Goal: Task Accomplishment & Management: Manage account settings

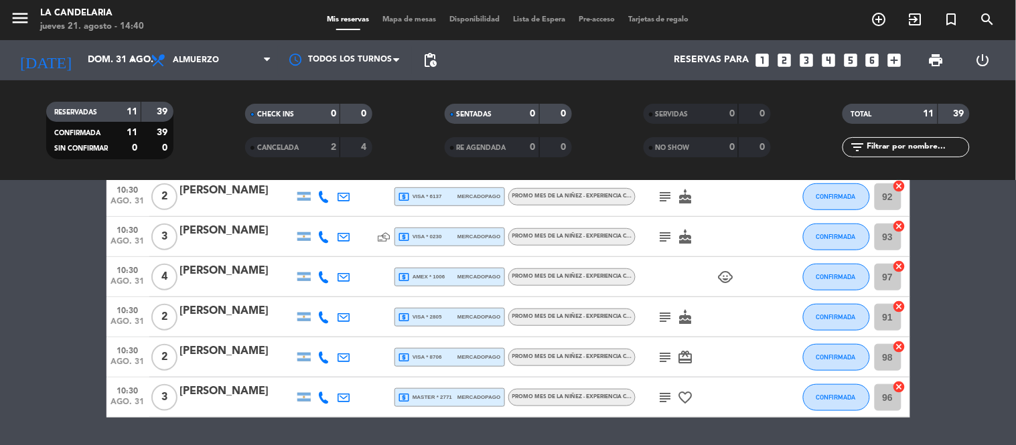
scroll to position [297, 0]
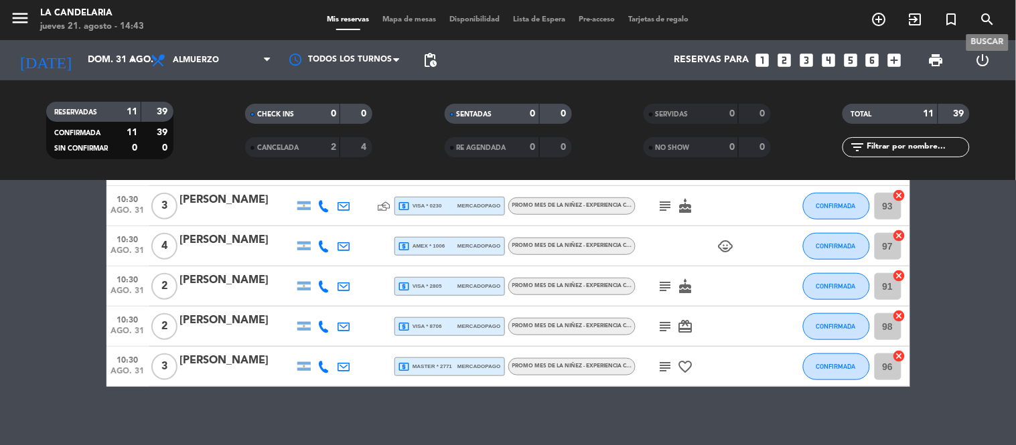
click at [990, 27] on icon "search" at bounding box center [988, 19] width 16 height 16
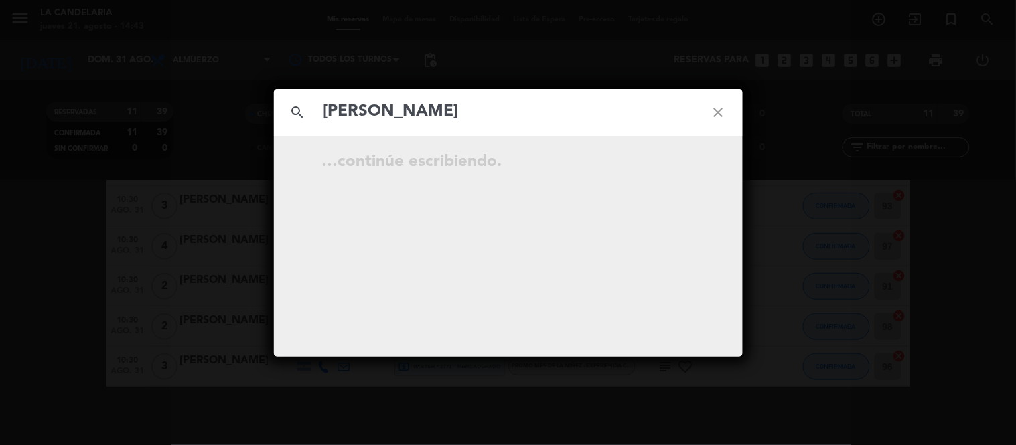
type input "[PERSON_NAME]"
click at [726, 115] on icon "close" at bounding box center [718, 112] width 48 height 48
click at [713, 103] on icon "close" at bounding box center [718, 112] width 48 height 48
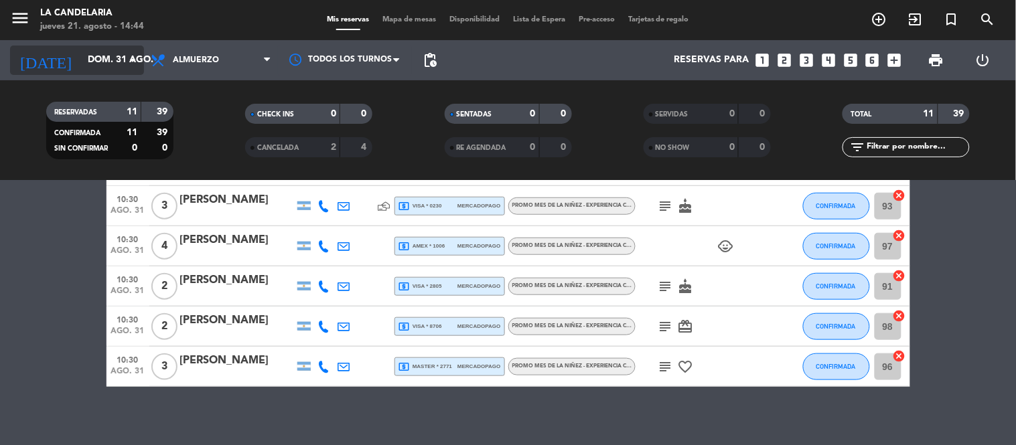
click at [81, 58] on input "dom. 31 ago." at bounding box center [144, 60] width 127 height 24
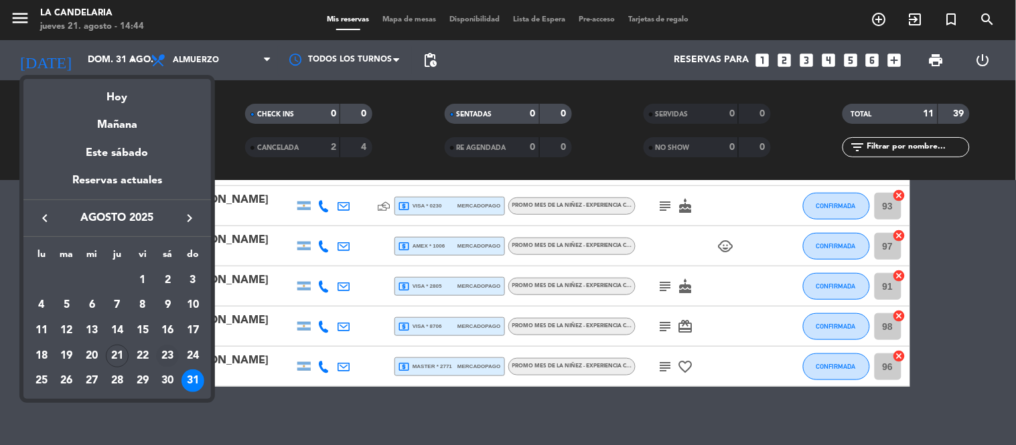
click at [170, 355] on div "23" at bounding box center [167, 356] width 23 height 23
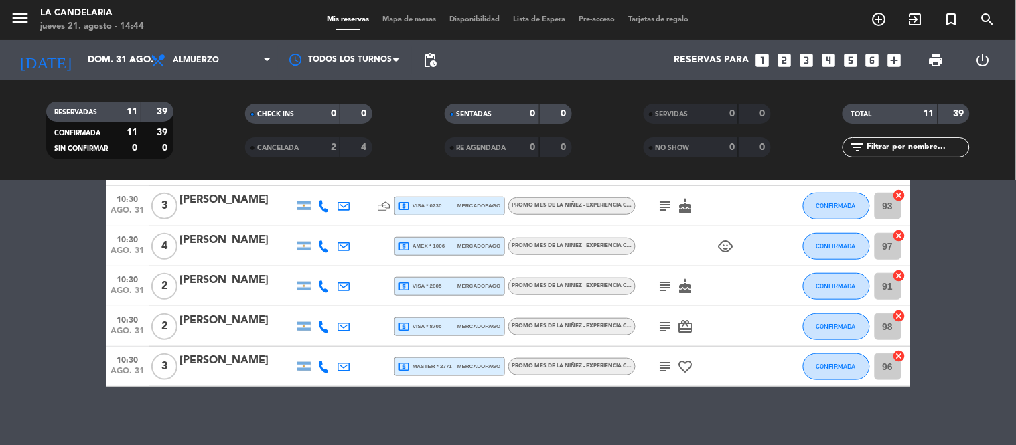
type input "sáb. 23 ago."
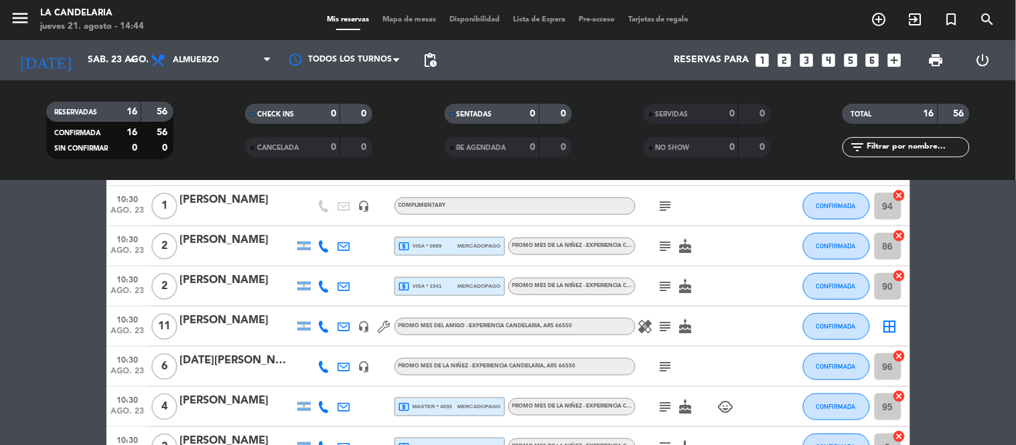
scroll to position [506, 0]
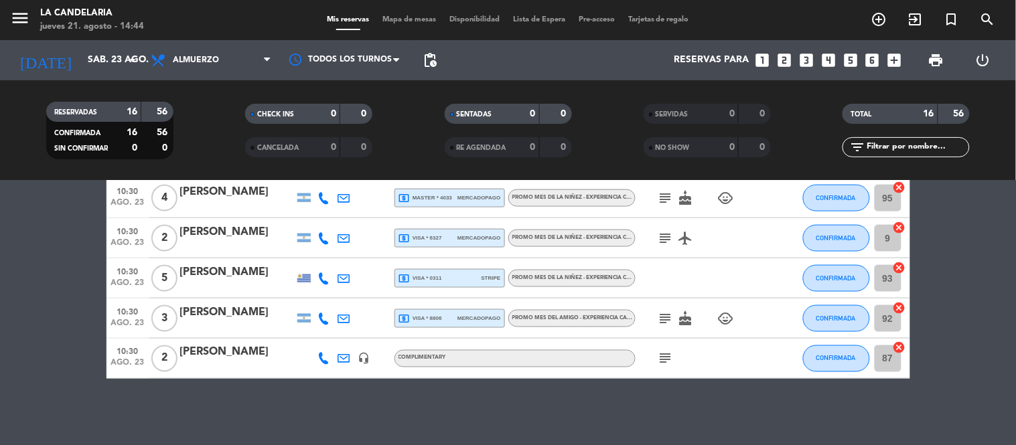
click at [204, 345] on div "[PERSON_NAME]" at bounding box center [237, 352] width 114 height 17
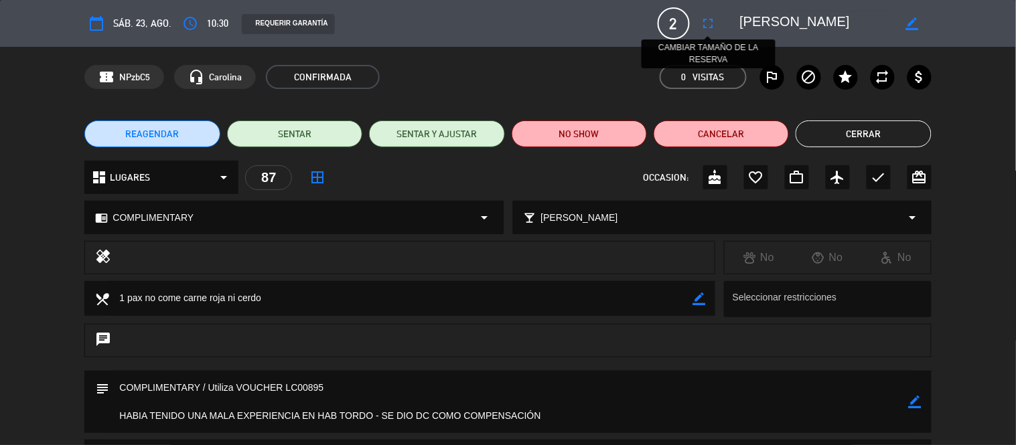
click at [706, 29] on icon "fullscreen" at bounding box center [708, 23] width 16 height 16
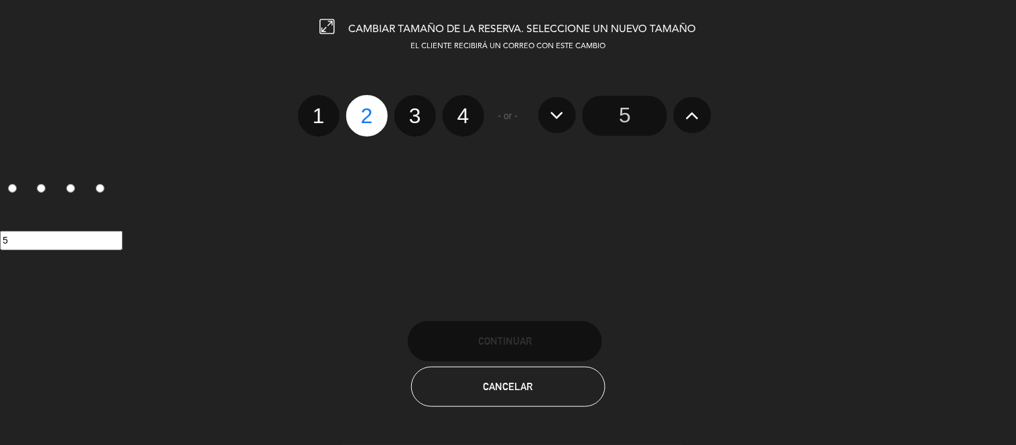
click at [410, 127] on label "3" at bounding box center [415, 116] width 42 height 42
click at [410, 108] on input "3" at bounding box center [413, 104] width 9 height 9
radio input "true"
radio input "false"
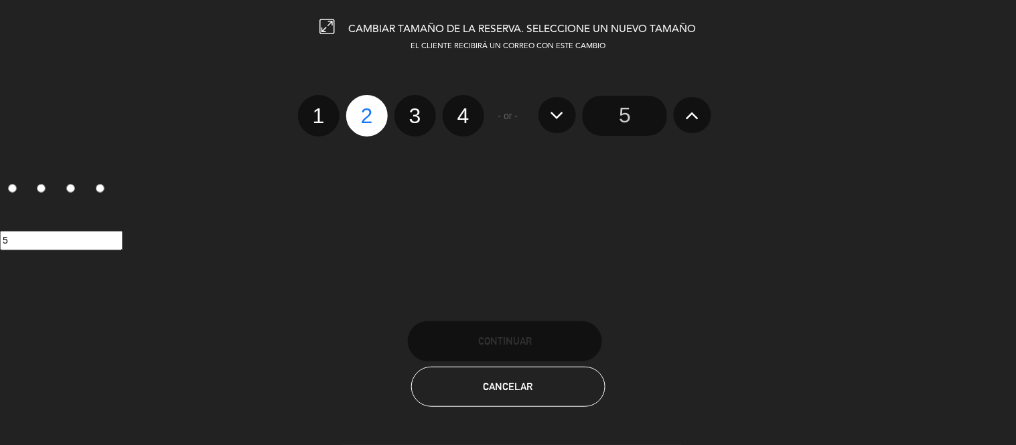
radio input "false"
radio input "true"
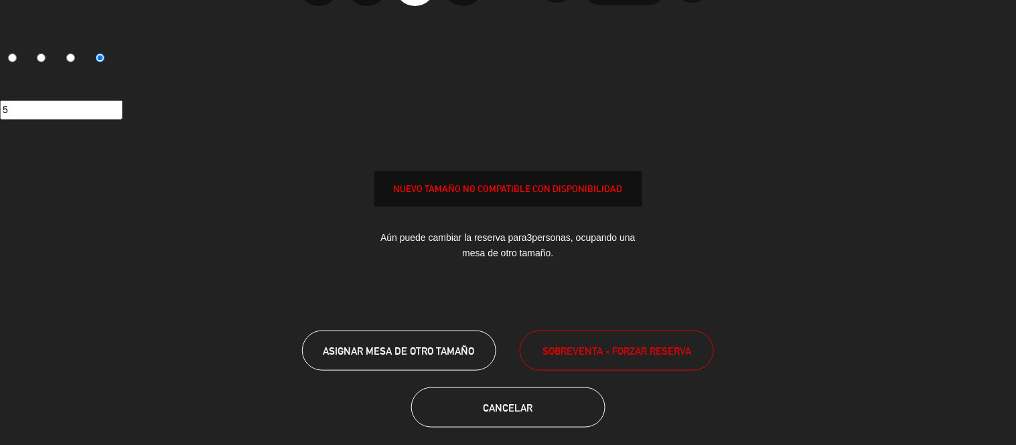
scroll to position [141, 0]
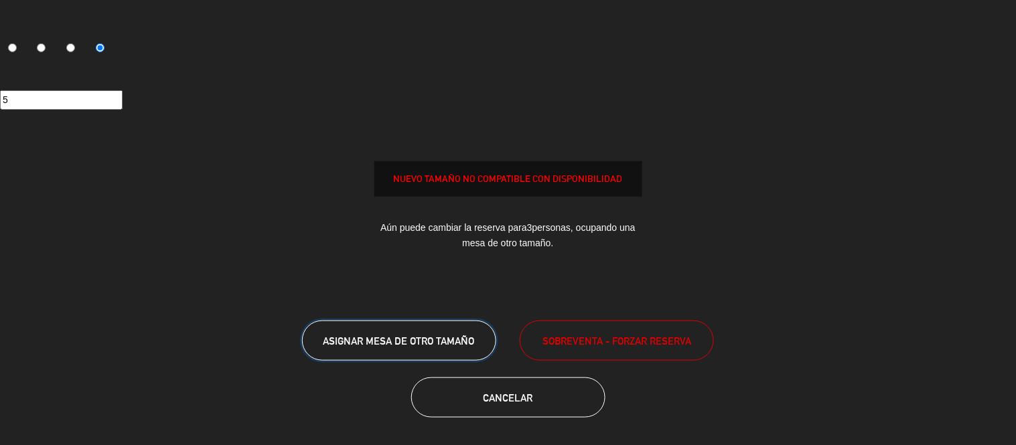
click at [445, 325] on button "ASIGNAR MESA DE OTRO TAMAÑO" at bounding box center [399, 341] width 194 height 40
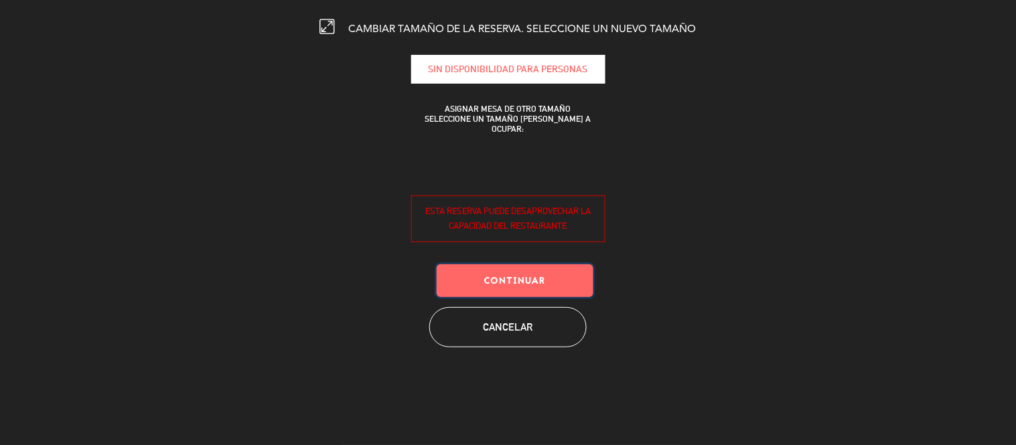
click at [538, 279] on button "Continuar" at bounding box center [515, 280] width 157 height 33
drag, startPoint x: 491, startPoint y: 62, endPoint x: 493, endPoint y: 107, distance: 44.9
click at [493, 107] on div "SIN DISPONIBILIDAD PARA personas ASIGNAR MESA DE OTRO TAMAÑO SELECCIONE UN TAMA…" at bounding box center [508, 181] width 194 height 253
click at [493, 115] on div "ASIGNAR MESA DE OTRO TAMAÑO SELECCIONE UN TAMAÑO [PERSON_NAME] A OCUPAR:" at bounding box center [508, 119] width 194 height 30
drag, startPoint x: 511, startPoint y: 66, endPoint x: 511, endPoint y: 167, distance: 101.8
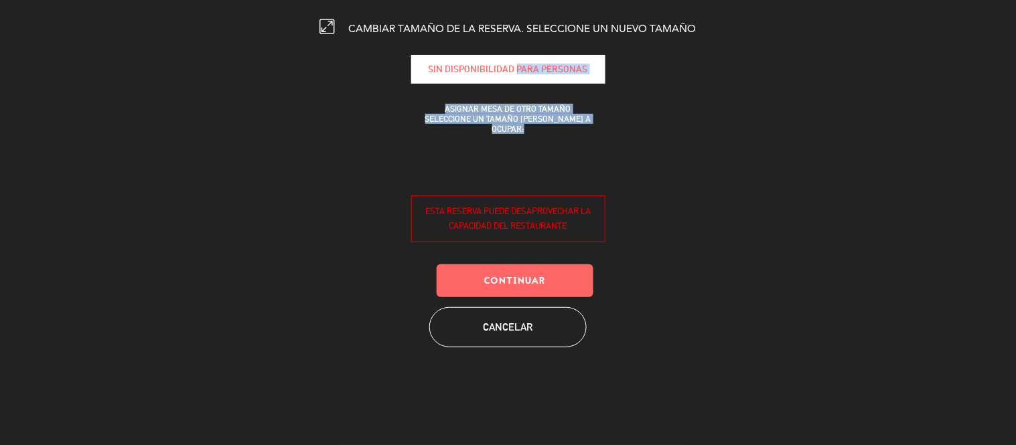
click at [510, 165] on div "SIN DISPONIBILIDAD PARA personas ASIGNAR MESA DE OTRO TAMAÑO SELECCIONE UN TAMA…" at bounding box center [508, 181] width 194 height 253
click at [511, 167] on div "SIN DISPONIBILIDAD PARA personas ASIGNAR MESA DE OTRO TAMAÑO SELECCIONE UN TAMA…" at bounding box center [508, 181] width 194 height 253
click at [508, 293] on button "Continuar" at bounding box center [515, 280] width 157 height 33
click at [510, 288] on button "Continuar" at bounding box center [515, 280] width 157 height 33
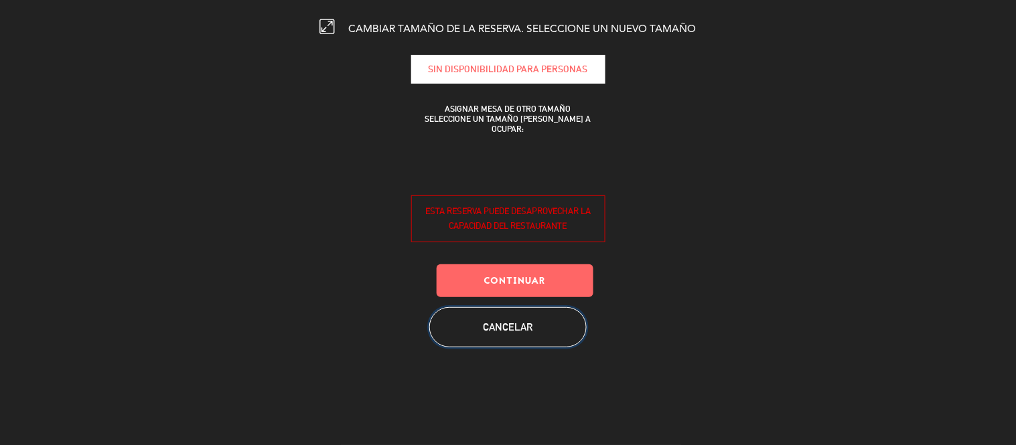
click at [499, 313] on button "Cancelar" at bounding box center [507, 327] width 157 height 40
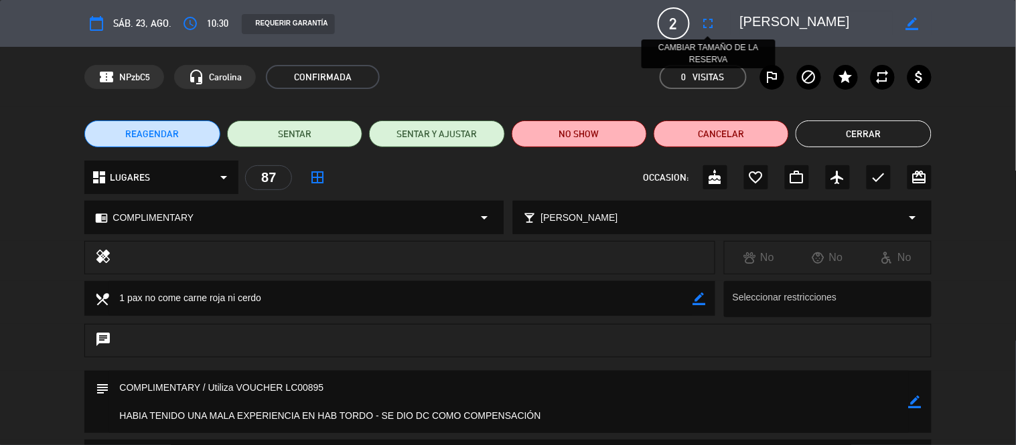
click at [705, 17] on icon "fullscreen" at bounding box center [708, 23] width 16 height 16
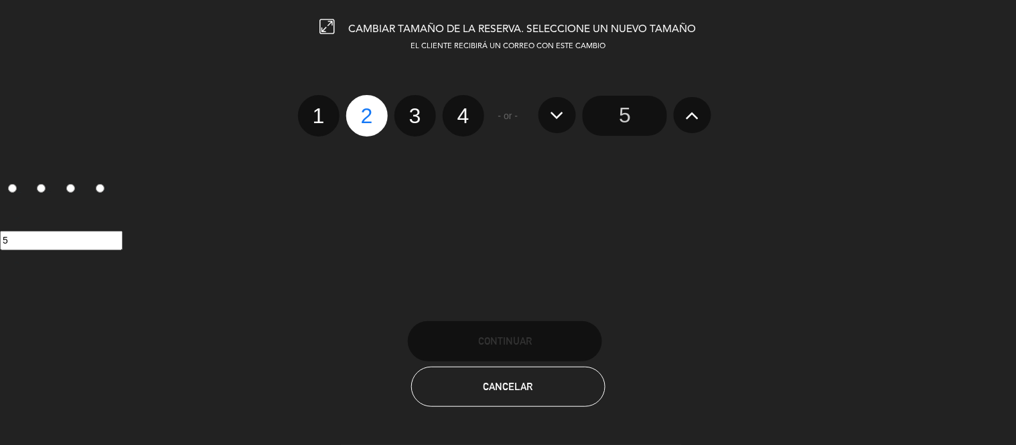
click at [397, 108] on label "3" at bounding box center [415, 116] width 42 height 42
click at [409, 108] on input "3" at bounding box center [413, 104] width 9 height 9
radio input "true"
radio input "false"
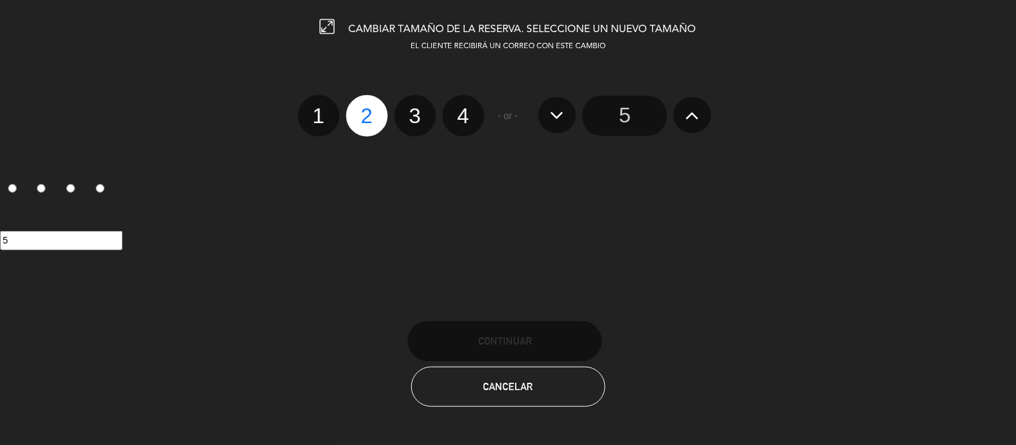
radio input "false"
radio input "true"
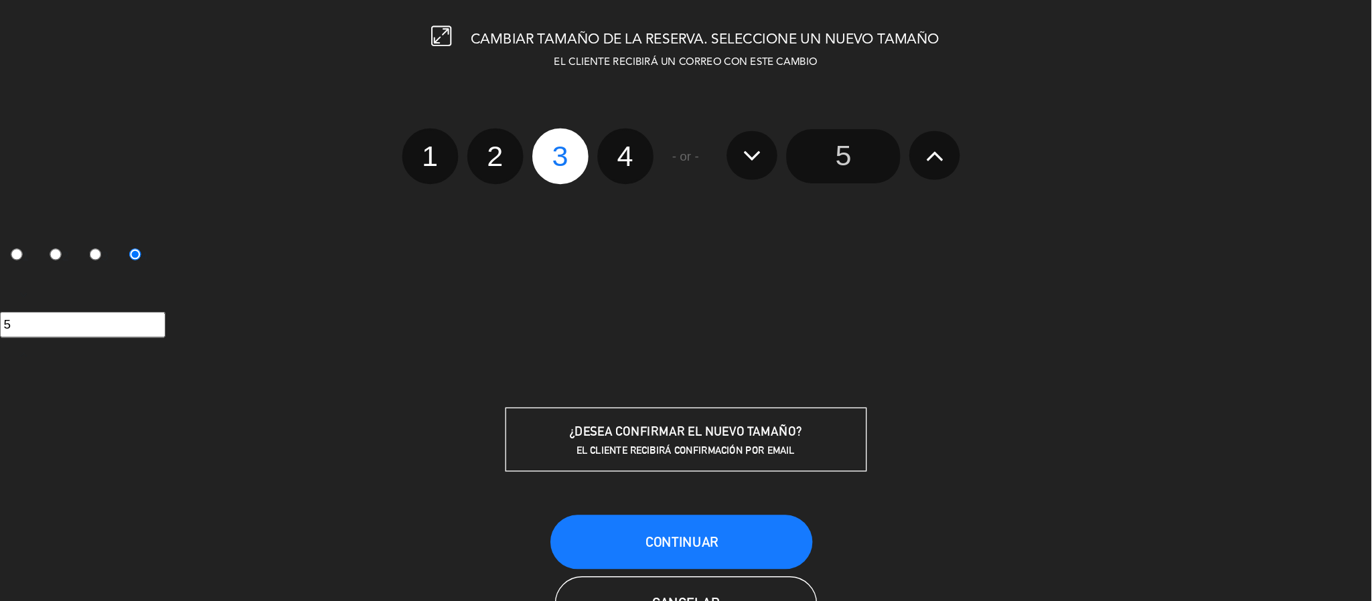
scroll to position [49, 0]
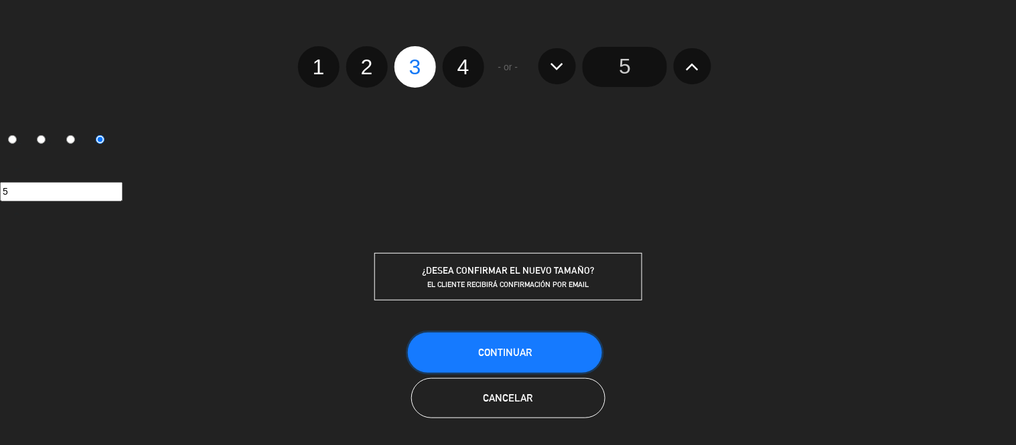
click at [524, 340] on button "Continuar" at bounding box center [505, 353] width 194 height 40
click at [514, 349] on span "Continuar" at bounding box center [505, 352] width 54 height 11
drag, startPoint x: 200, startPoint y: 248, endPoint x: 246, endPoint y: 258, distance: 47.1
click at [246, 258] on div "EL CLIENTE RECIBIRÁ UN CORREO CON ESTE CAMBIO 1 2 3 4 - or - 5 1 2 3 4 5 ¿DESEA…" at bounding box center [508, 146] width 1036 height 309
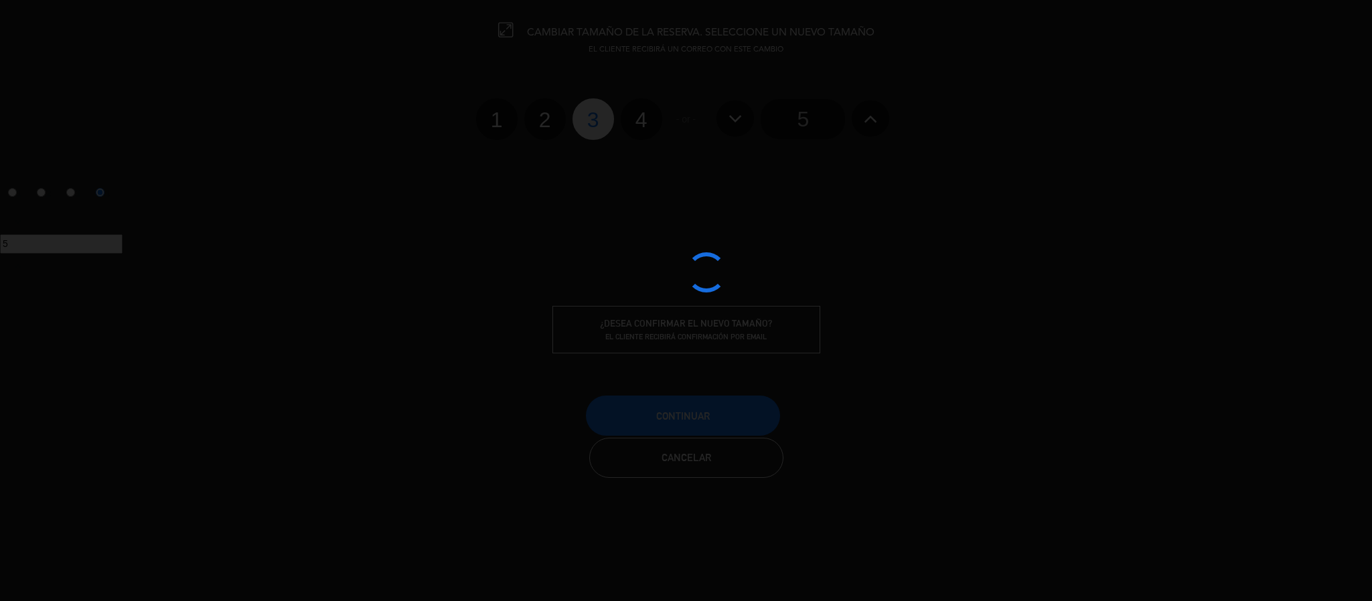
scroll to position [350, 0]
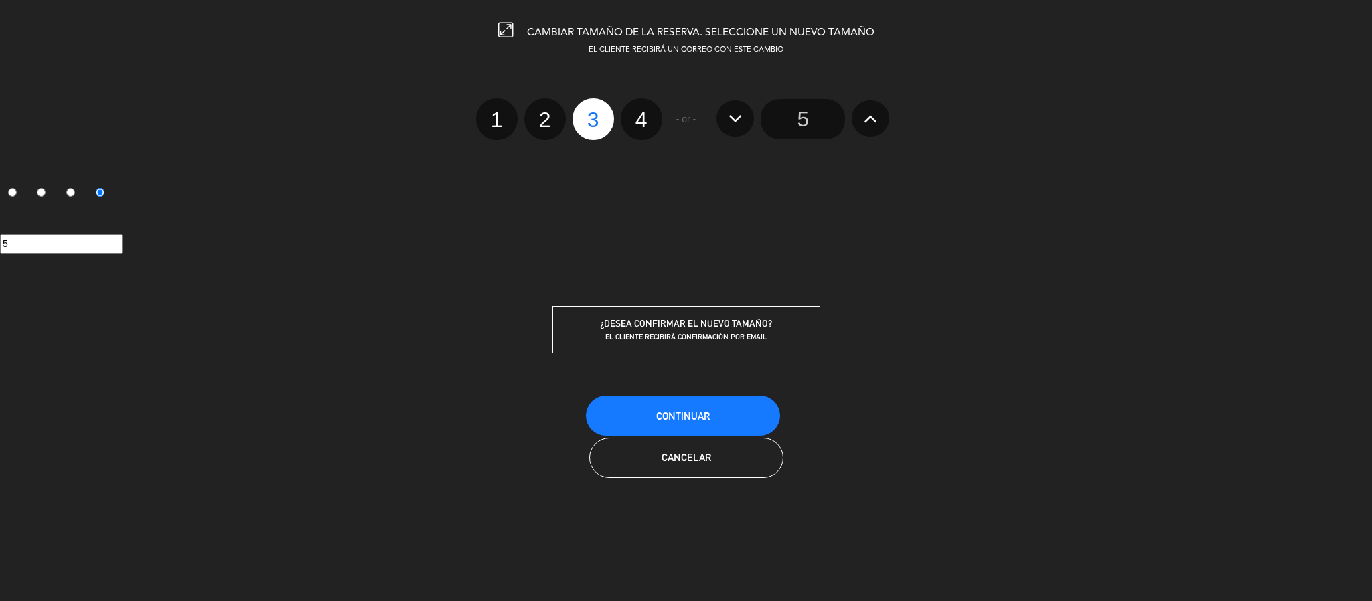
click at [75, 191] on input "3" at bounding box center [70, 192] width 9 height 9
radio input "true"
radio input "false"
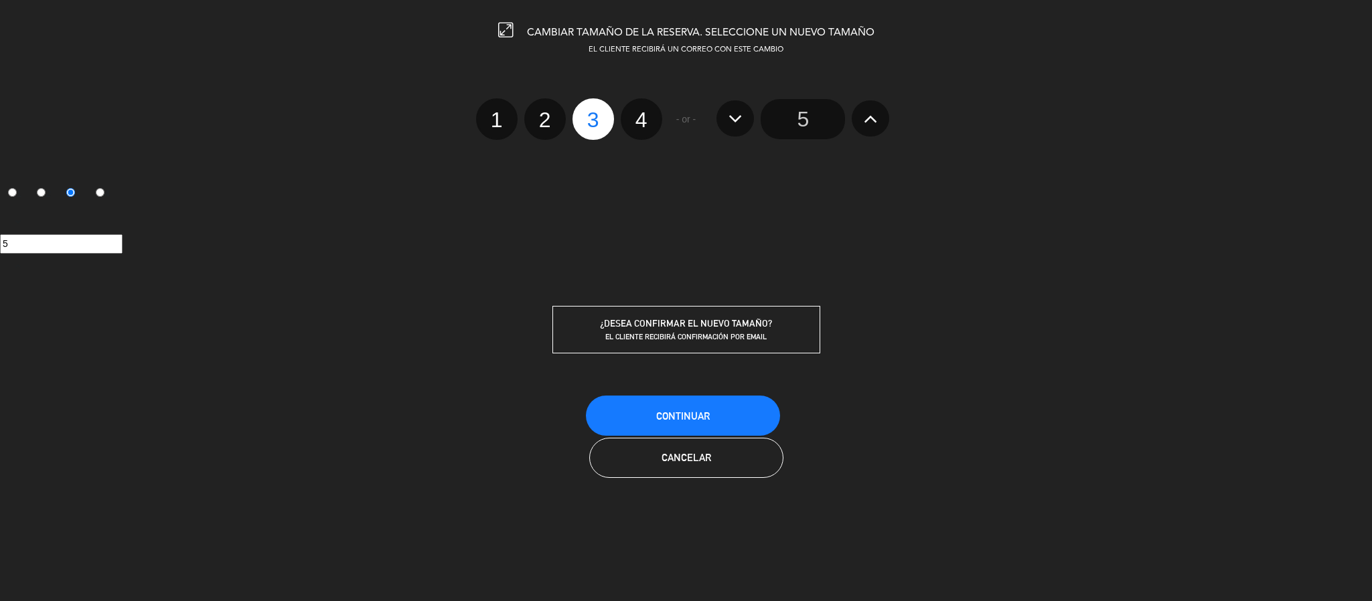
radio input "false"
radio input "true"
click at [54, 193] on label "2" at bounding box center [43, 193] width 29 height 23
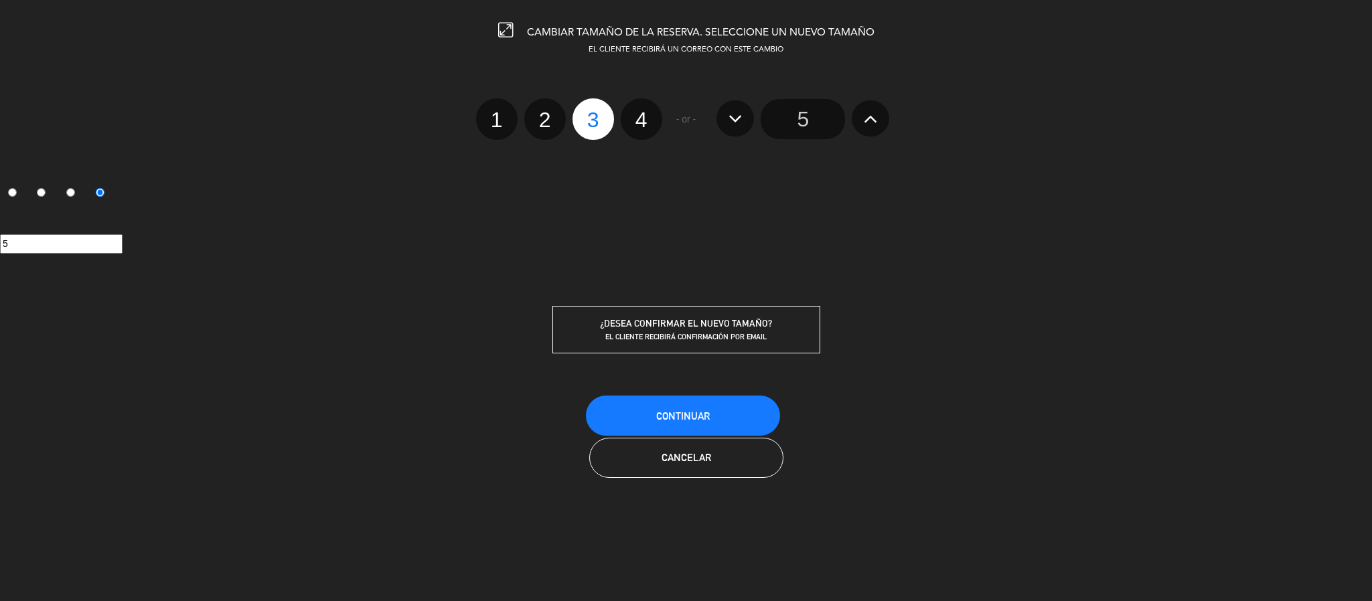
click at [46, 193] on input "2" at bounding box center [41, 192] width 9 height 9
radio input "true"
radio input "false"
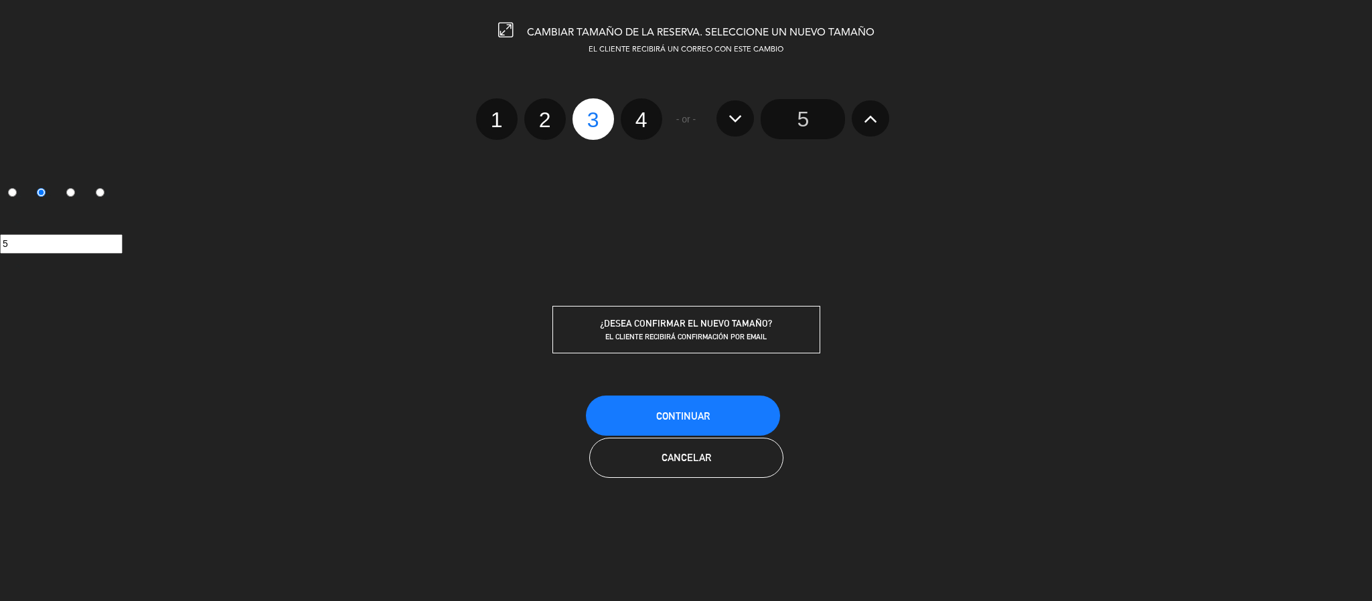
radio input "false"
radio input "true"
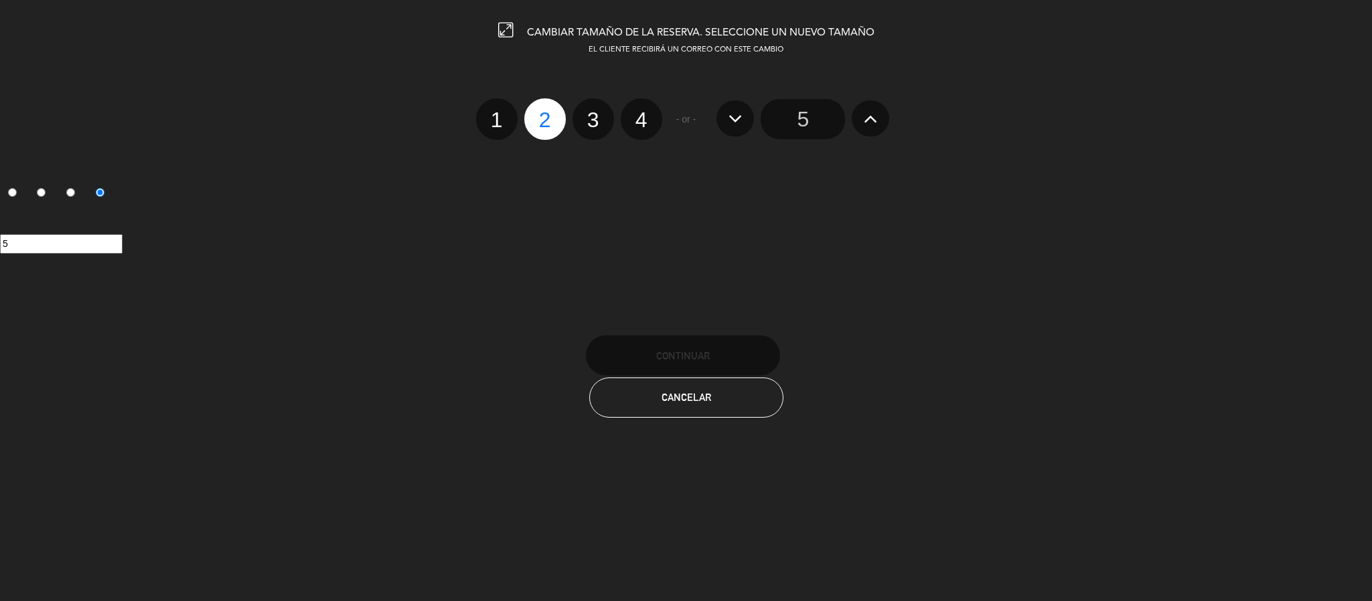
click at [85, 191] on label "3" at bounding box center [73, 193] width 29 height 23
click at [75, 191] on input "3" at bounding box center [70, 192] width 9 height 9
radio input "true"
radio input "false"
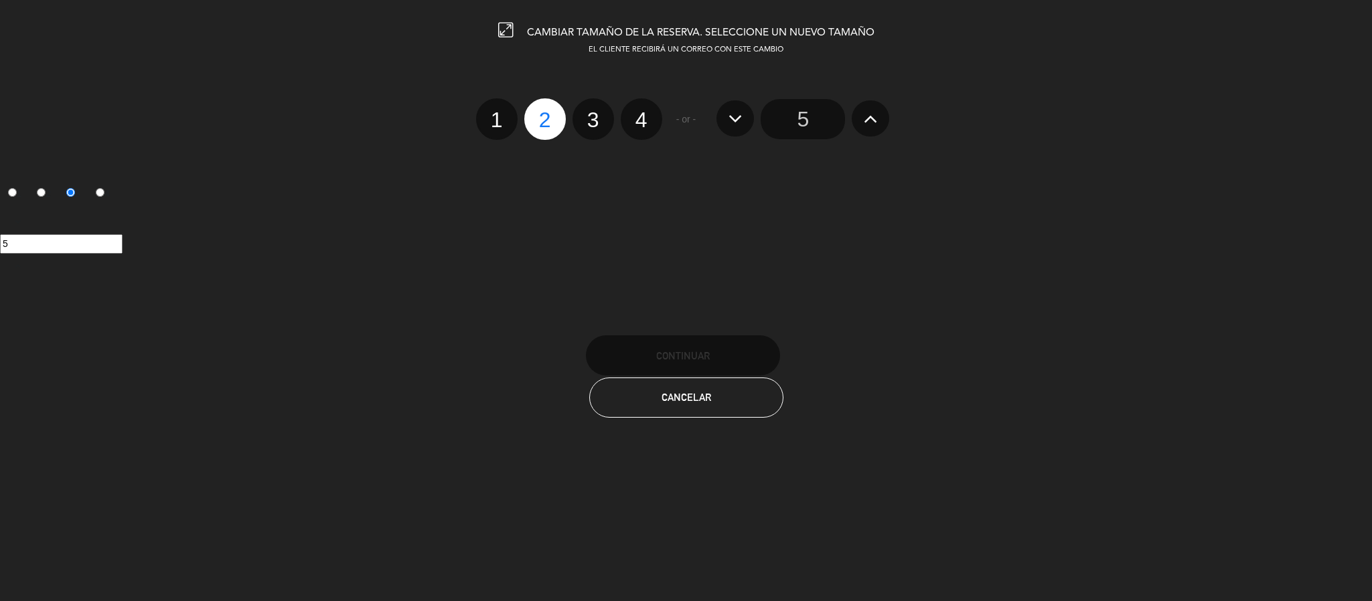
radio input "false"
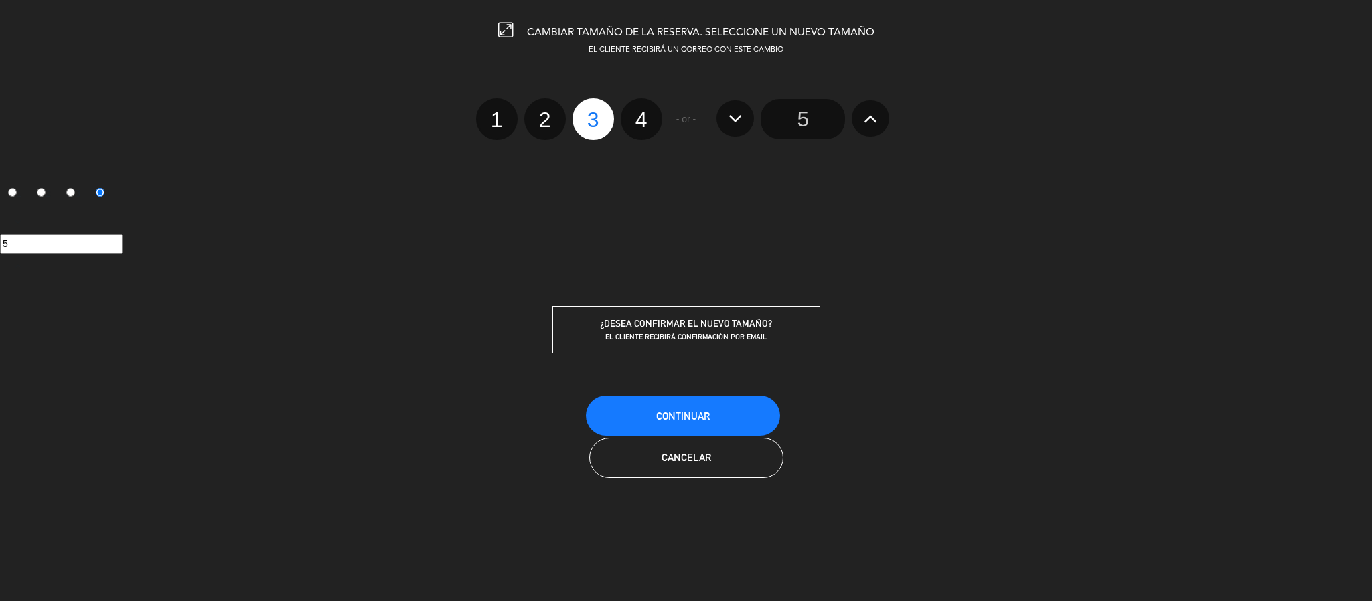
click at [104, 191] on input "4" at bounding box center [100, 192] width 9 height 9
radio input "false"
click at [603, 125] on label "3" at bounding box center [593, 119] width 42 height 42
click at [596, 112] on input "3" at bounding box center [591, 108] width 9 height 9
radio input "true"
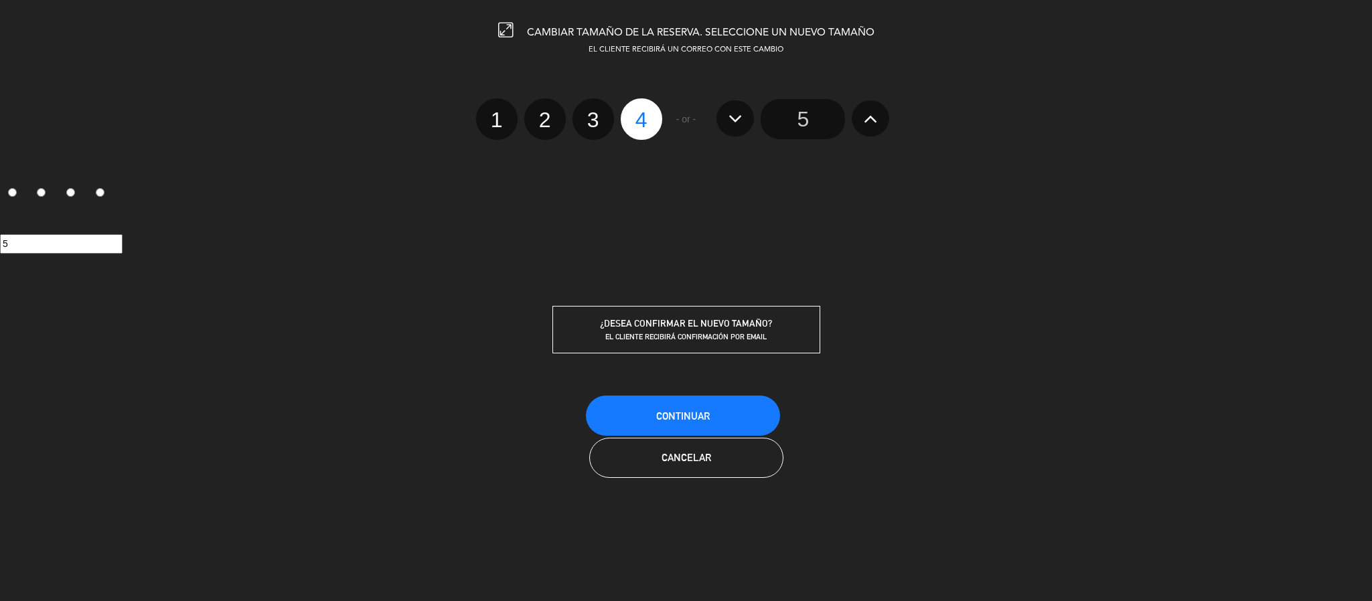
radio input "false"
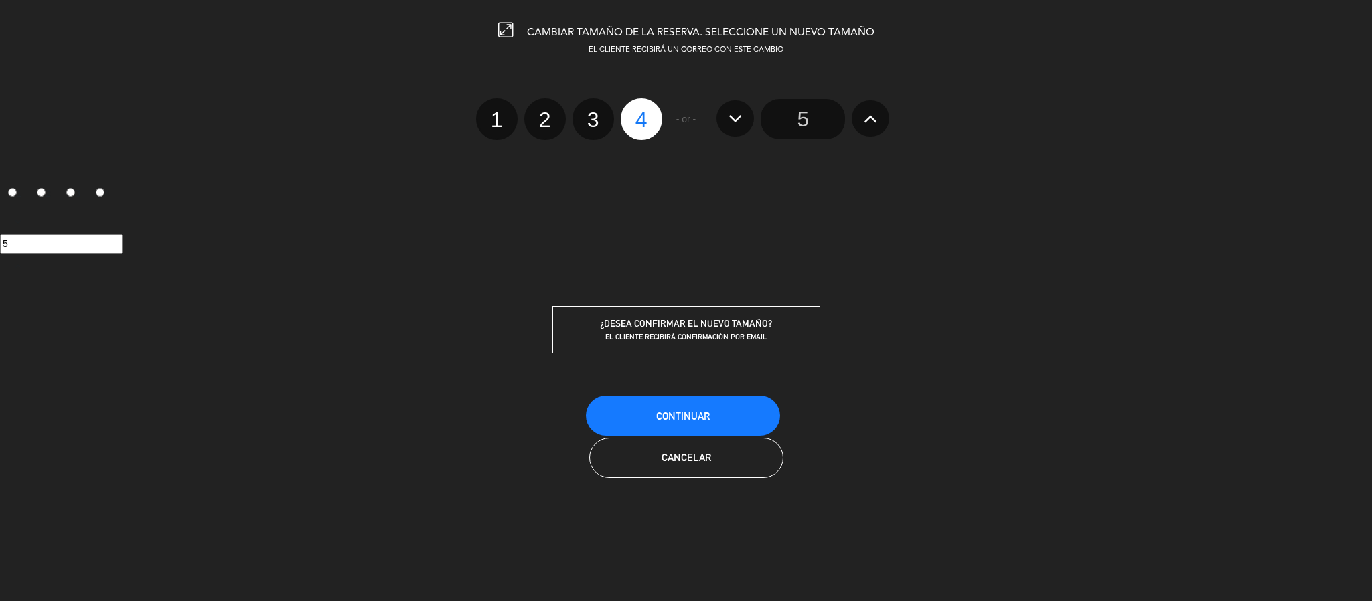
radio input "false"
radio input "true"
click at [664, 404] on button "Continuar" at bounding box center [683, 416] width 194 height 40
